Goal: Check status

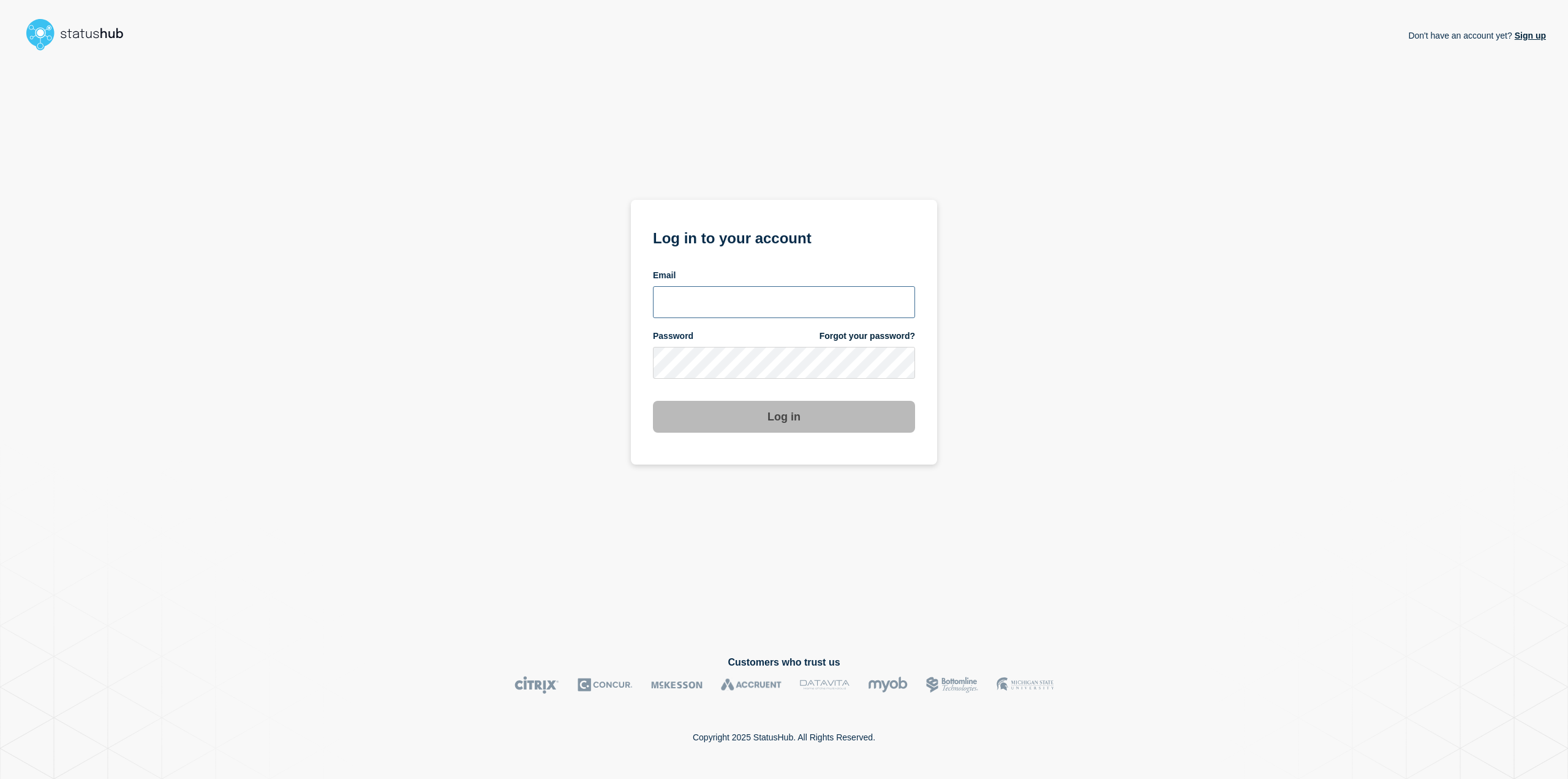
type input "[PERSON_NAME][EMAIL_ADDRESS][PERSON_NAME][DOMAIN_NAME]"
click at [873, 423] on button "Log in" at bounding box center [784, 417] width 262 height 32
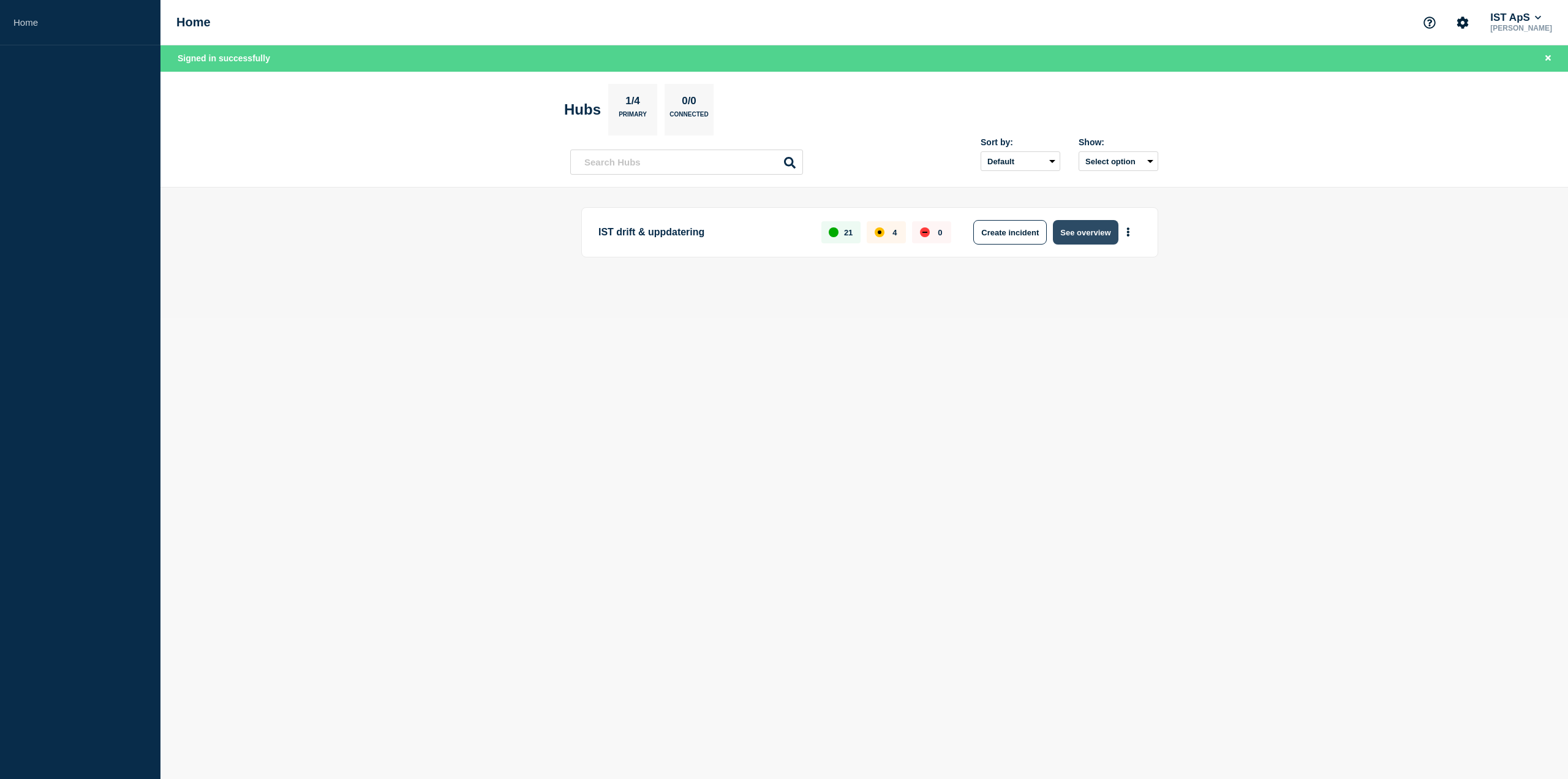
click at [1081, 238] on button "See overview" at bounding box center [1085, 233] width 65 height 25
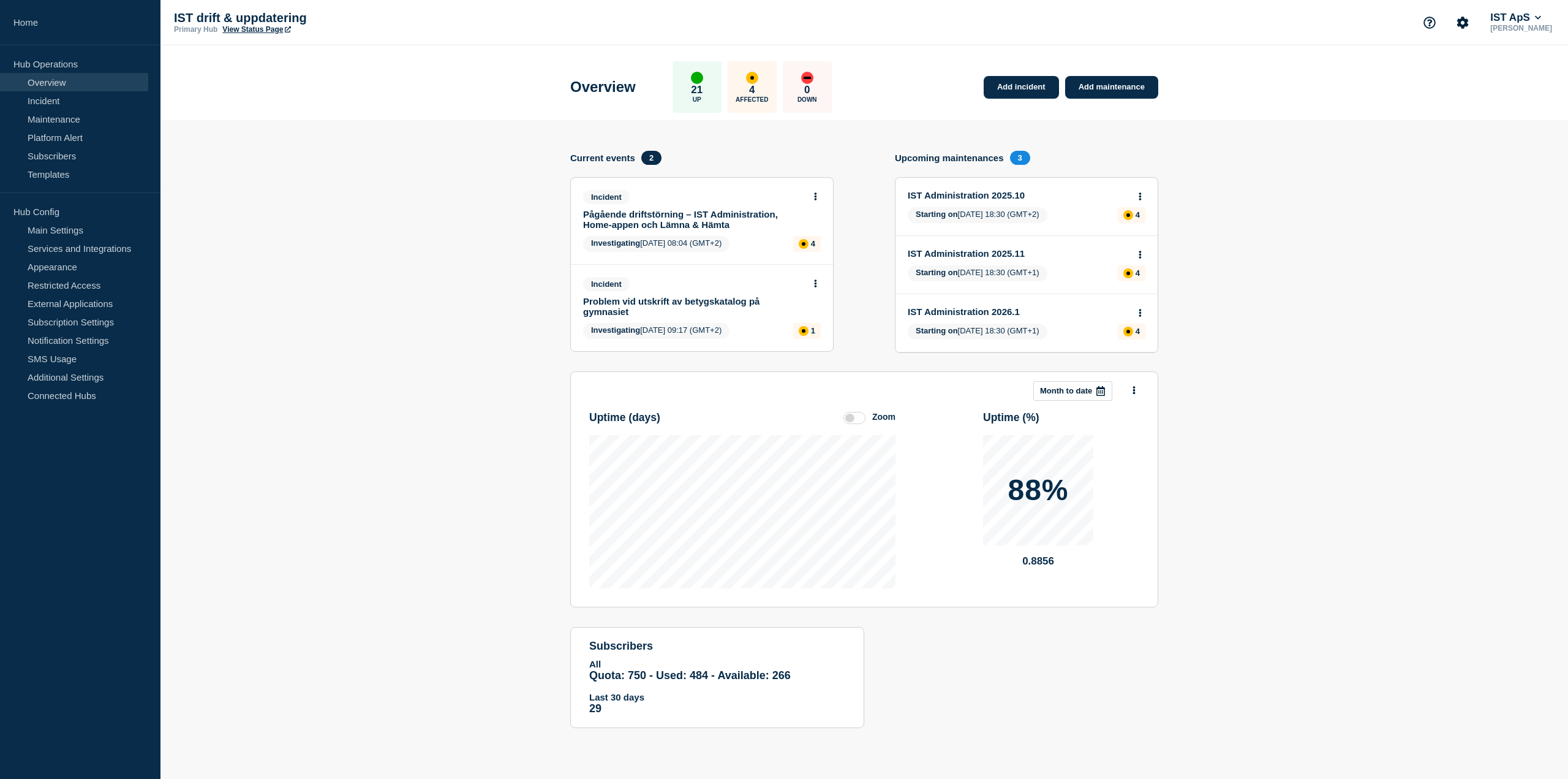
click at [699, 215] on link "Pågående driftstörning – IST Administration, Home-appen och Lämna & Hämta" at bounding box center [694, 219] width 221 height 21
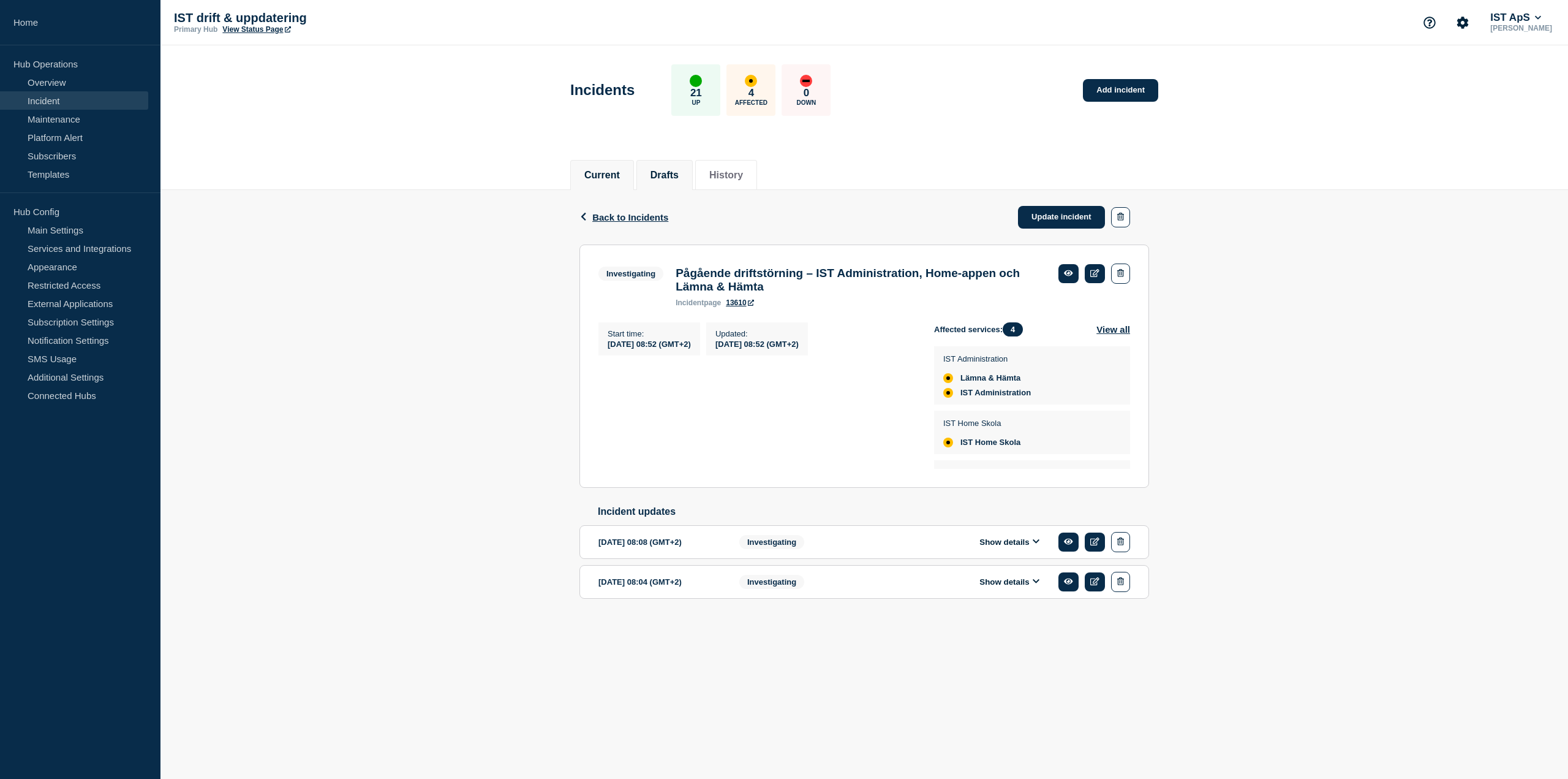
click at [679, 177] on button "Drafts" at bounding box center [665, 175] width 28 height 11
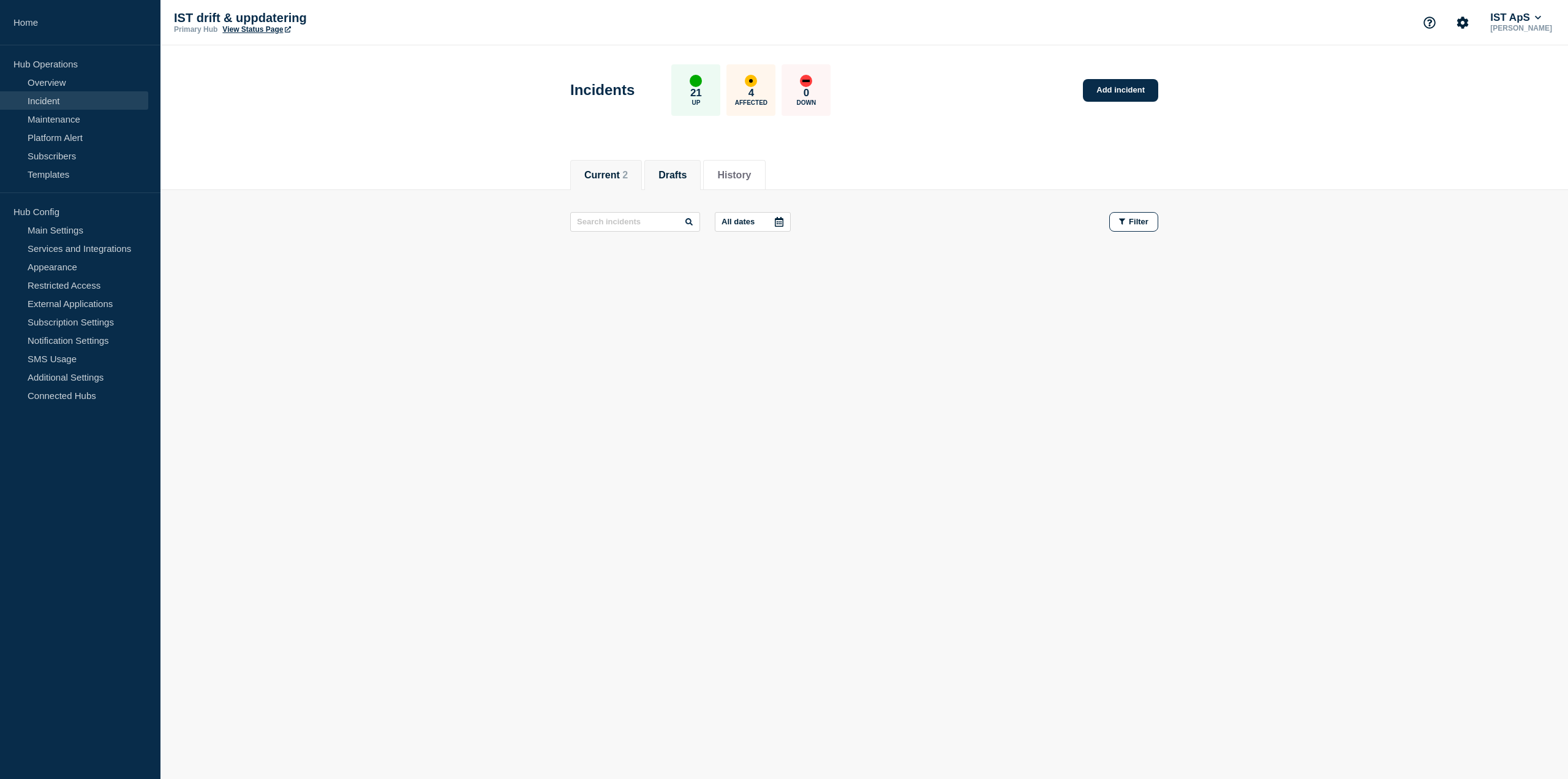
click at [605, 177] on button "Current 2" at bounding box center [606, 175] width 44 height 11
